Goal: Transaction & Acquisition: Purchase product/service

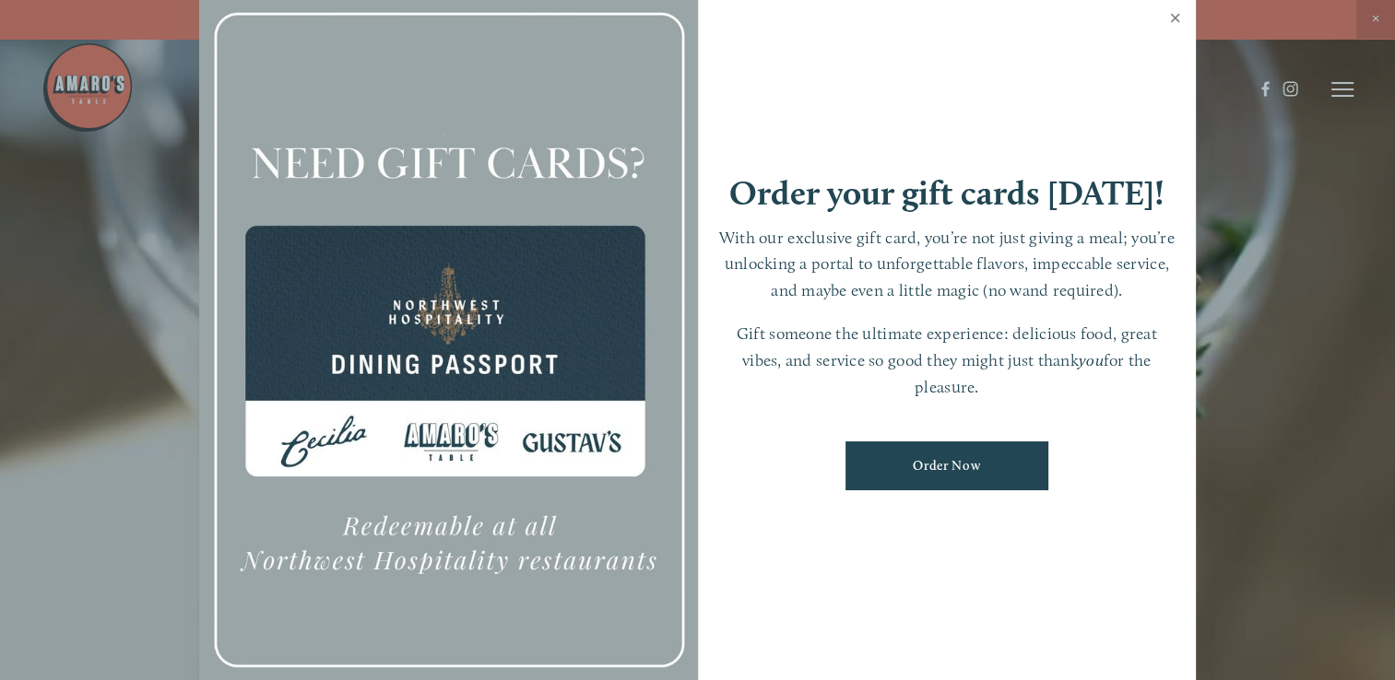
click at [1173, 13] on link "Close" at bounding box center [1175, 20] width 36 height 52
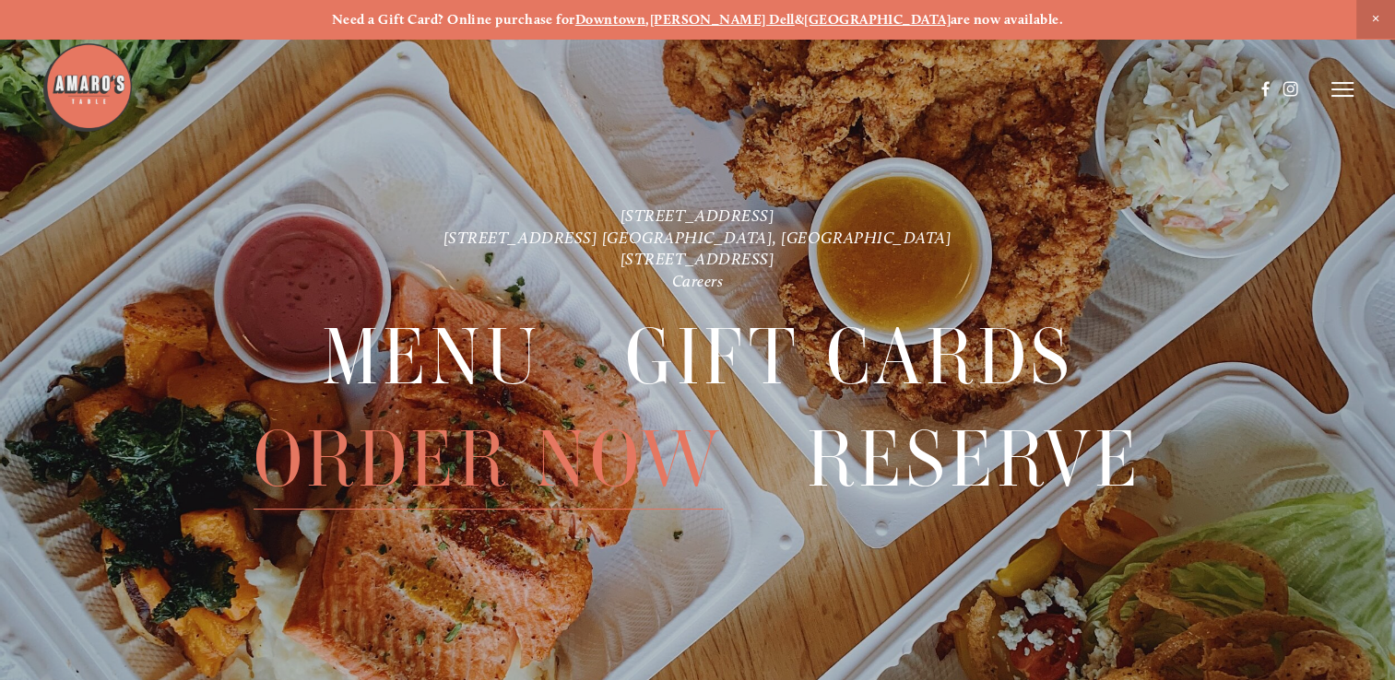
click at [470, 464] on span "Order Now" at bounding box center [488, 459] width 469 height 100
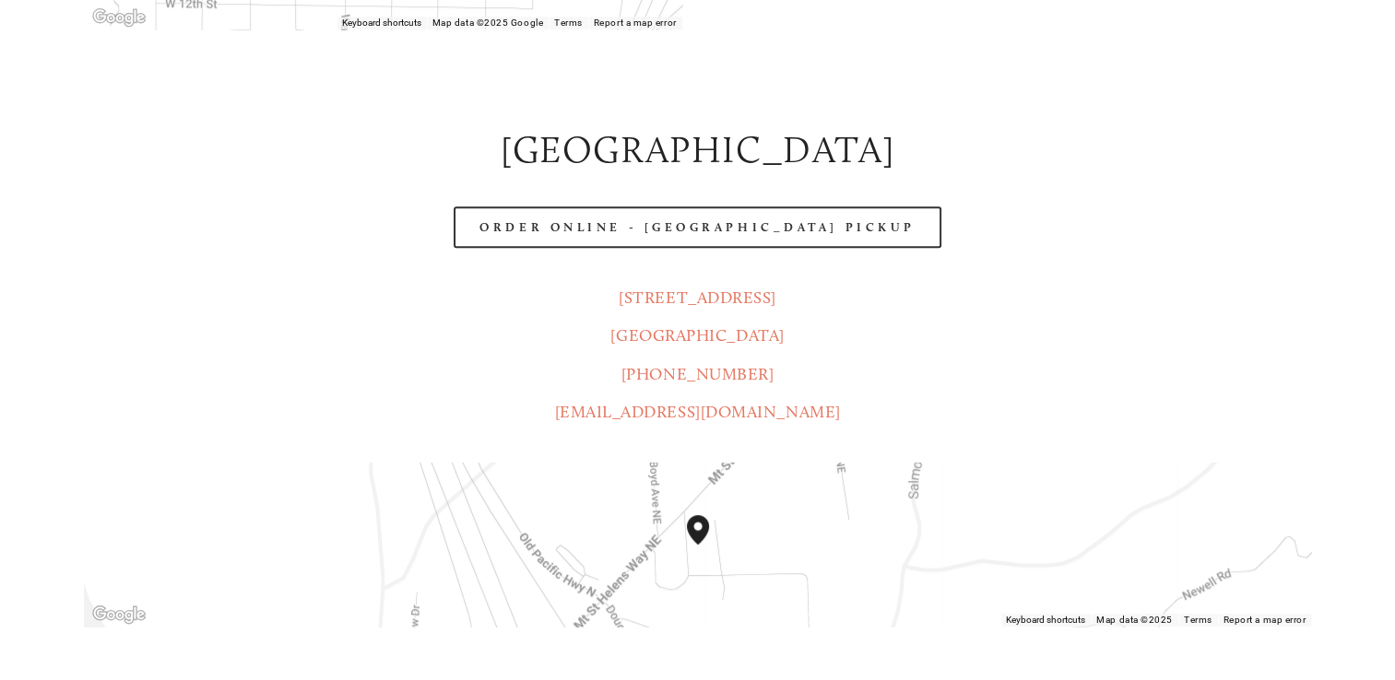
scroll to position [899, 0]
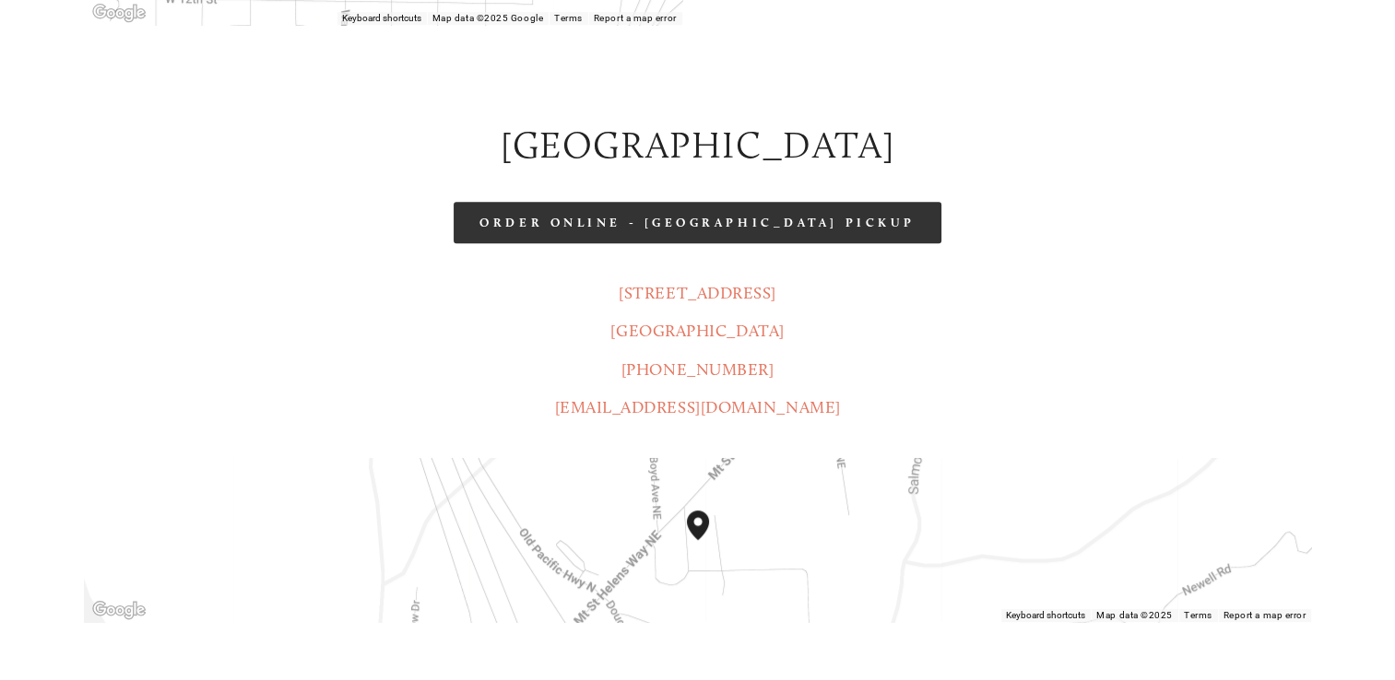
click at [614, 202] on link "Order Online - [GEOGRAPHIC_DATA] Pickup" at bounding box center [697, 222] width 487 height 41
